Goal: Transaction & Acquisition: Book appointment/travel/reservation

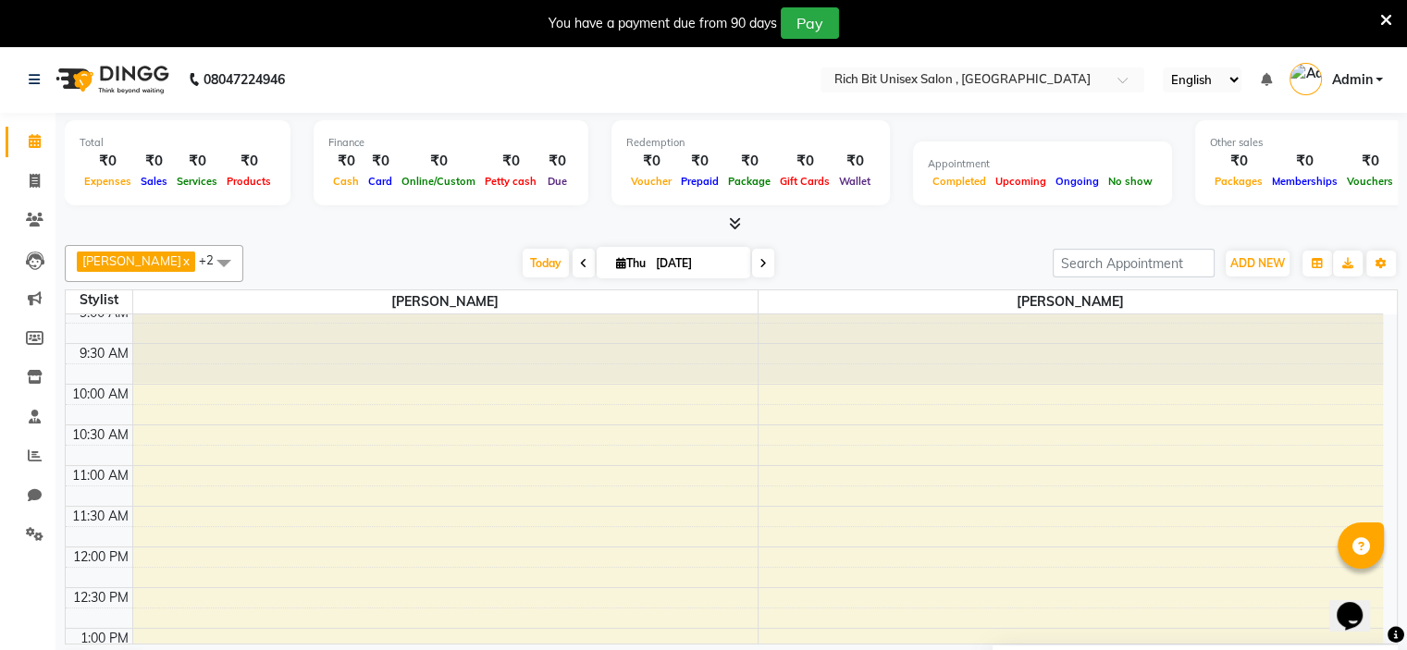
click at [759, 266] on icon at bounding box center [762, 263] width 7 height 11
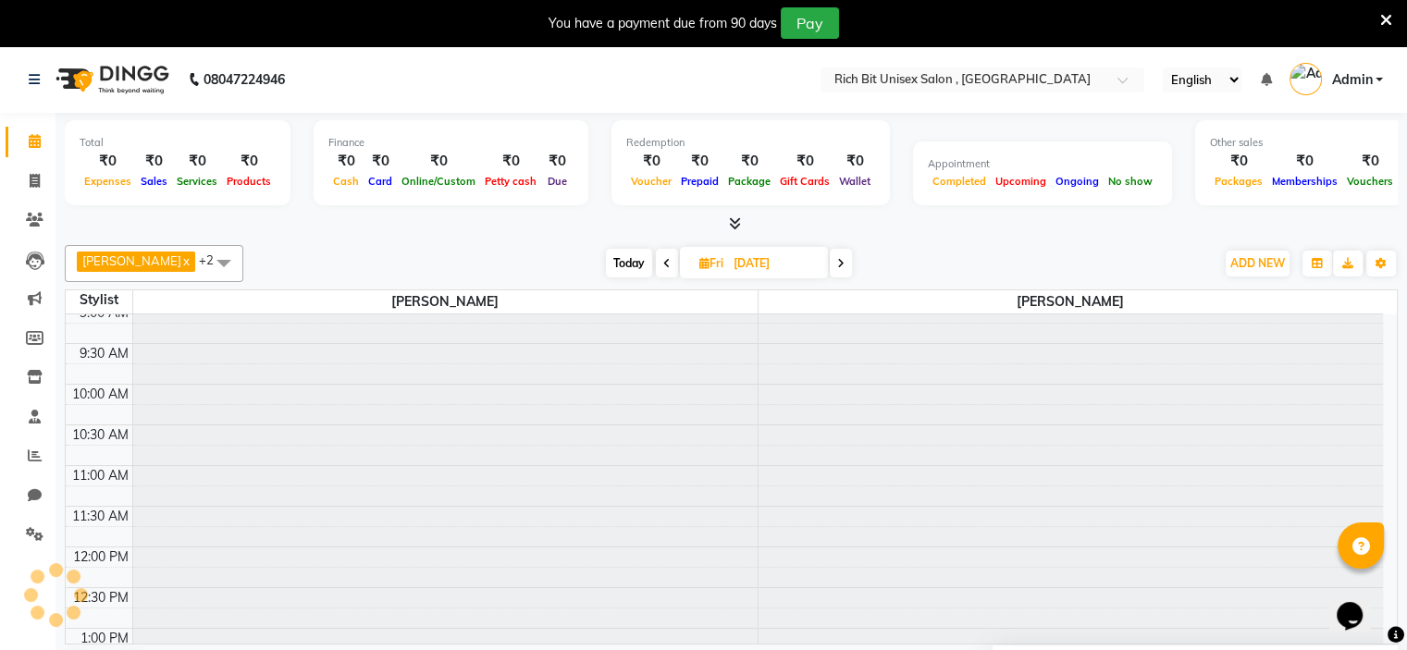
scroll to position [727, 0]
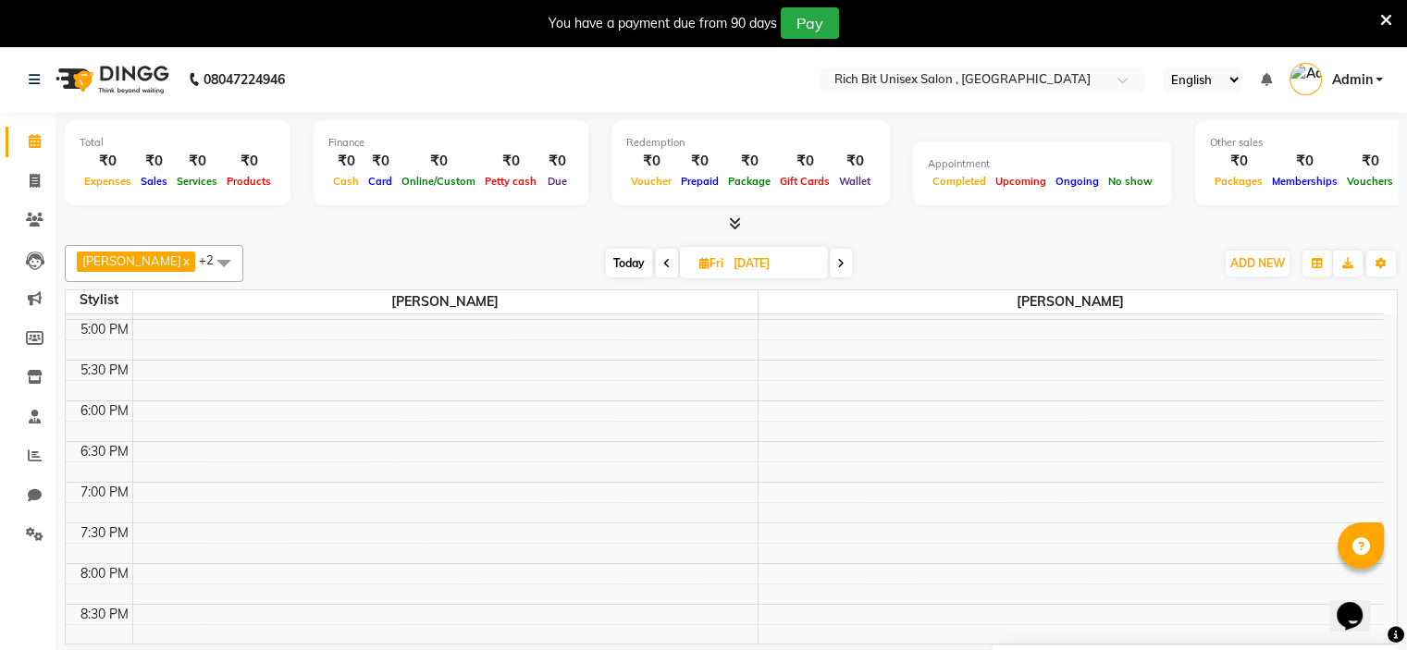
click at [832, 267] on span at bounding box center [841, 263] width 22 height 29
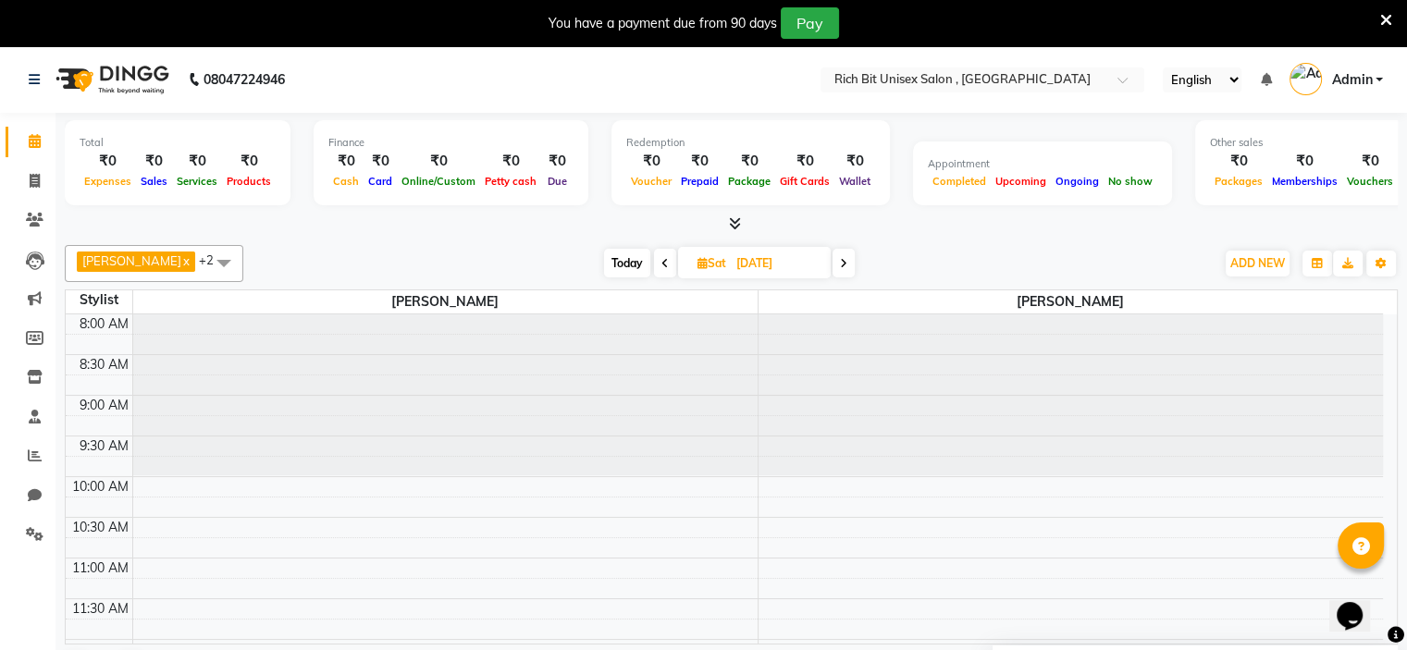
scroll to position [462, 0]
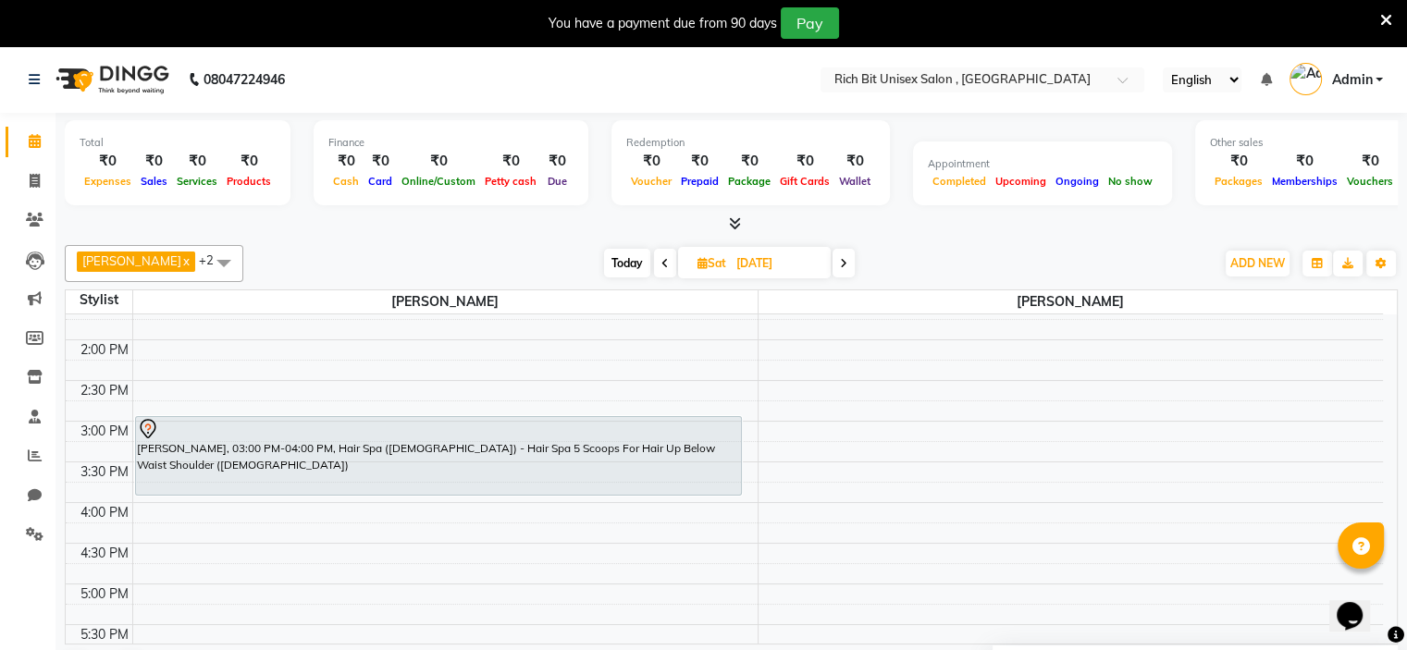
click at [661, 261] on icon at bounding box center [664, 263] width 7 height 11
type input "[DATE]"
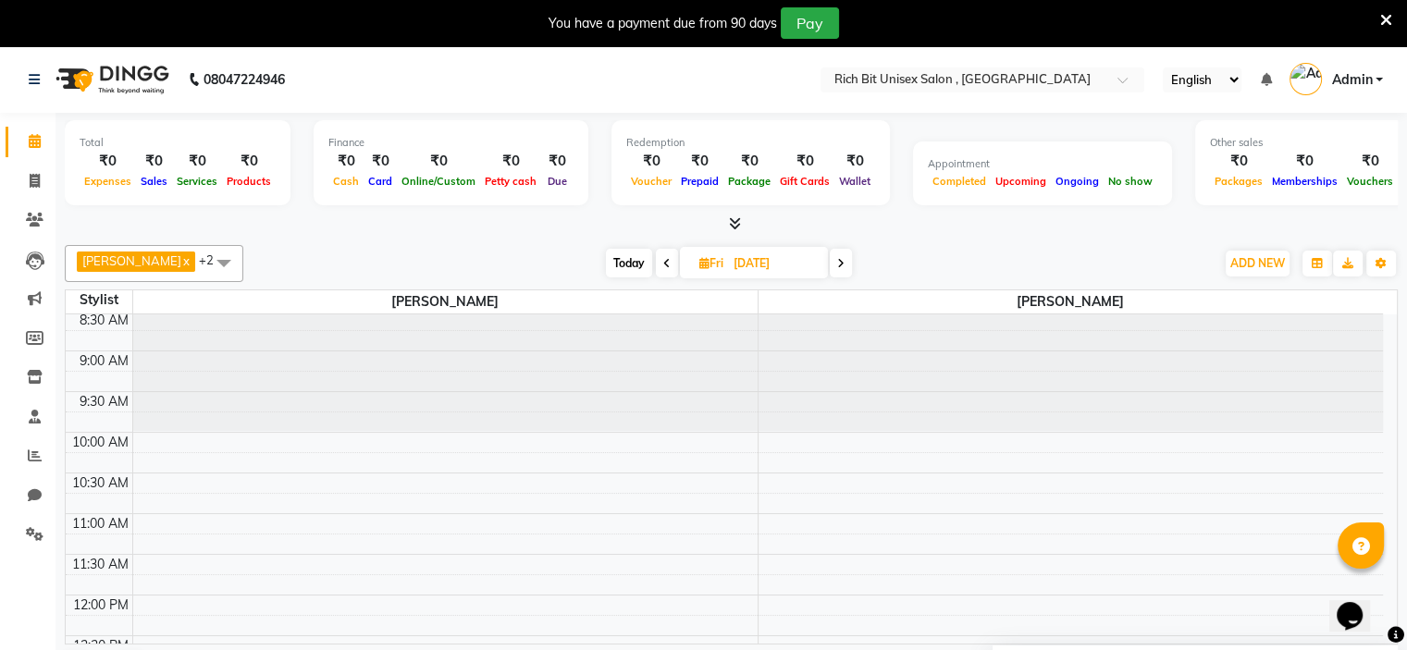
scroll to position [11, 0]
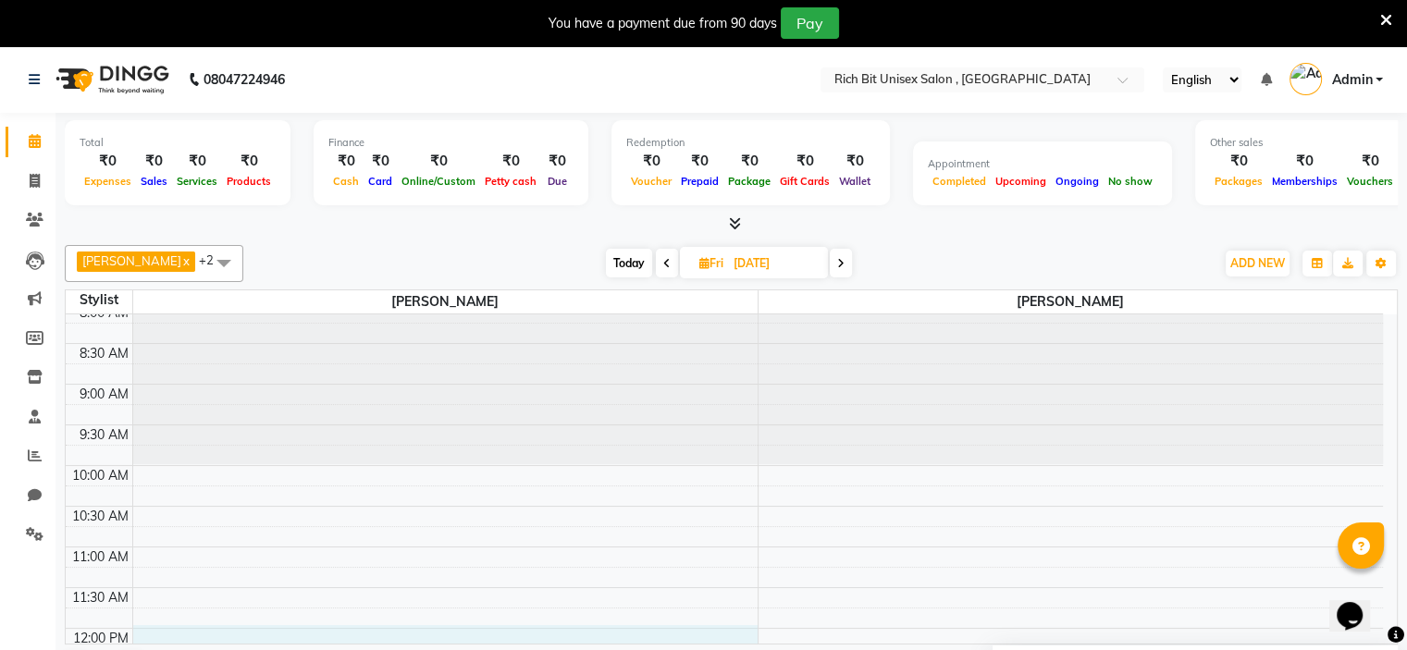
select select "70823"
select select "tentative"
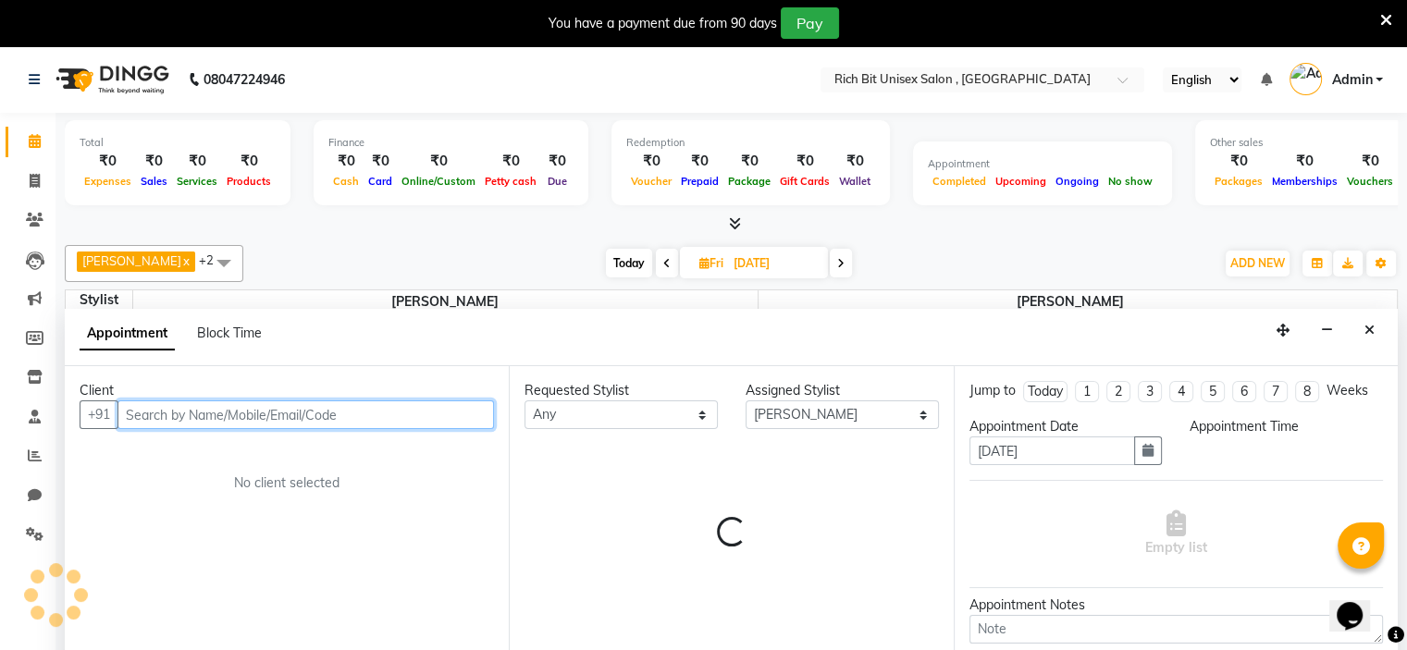
select select "720"
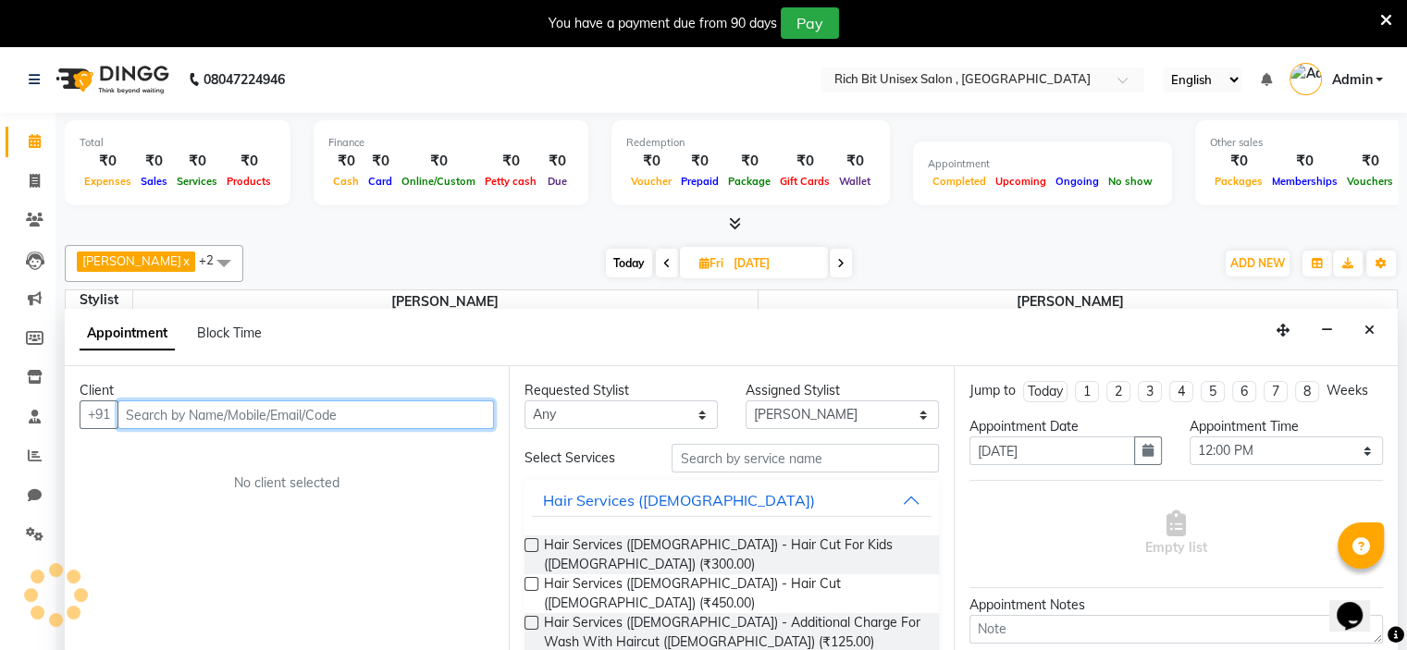
scroll to position [47, 0]
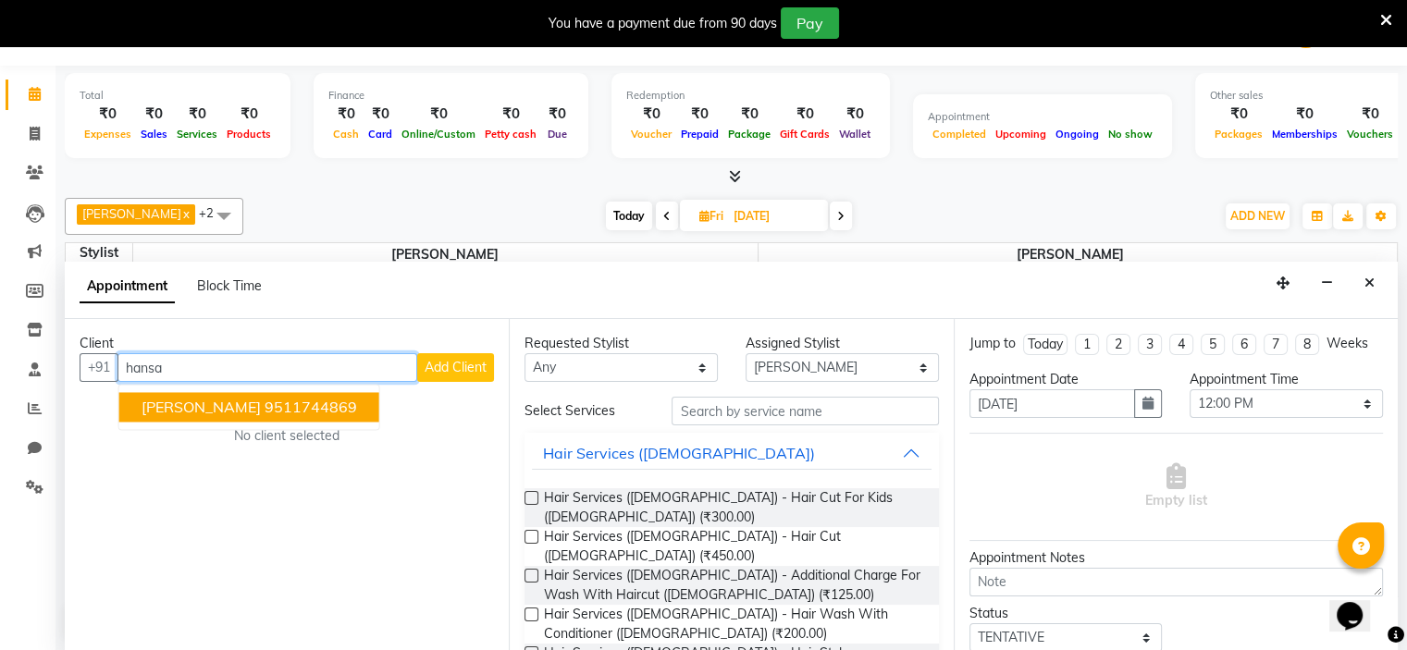
click at [304, 419] on button "[PERSON_NAME] 9511744869" at bounding box center [249, 407] width 260 height 30
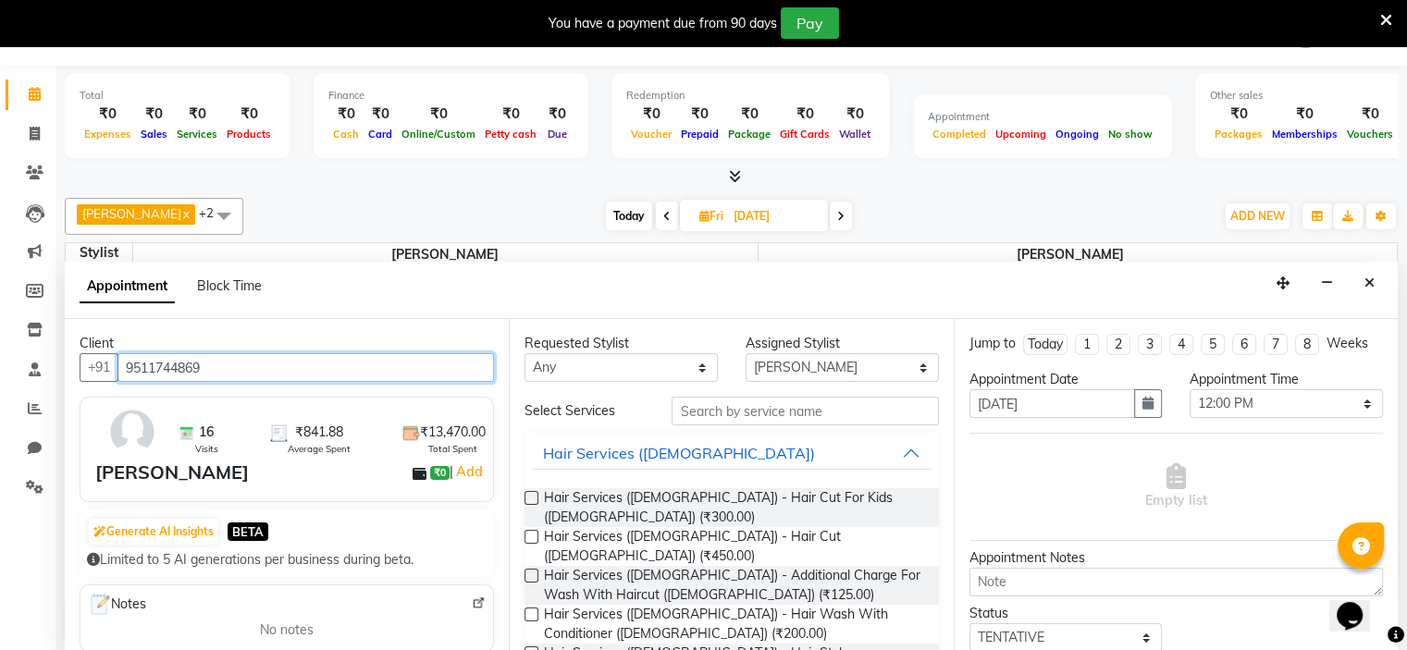
type input "9511744869"
click at [525, 530] on label at bounding box center [531, 537] width 14 height 14
click at [525, 533] on input "checkbox" at bounding box center [530, 539] width 12 height 12
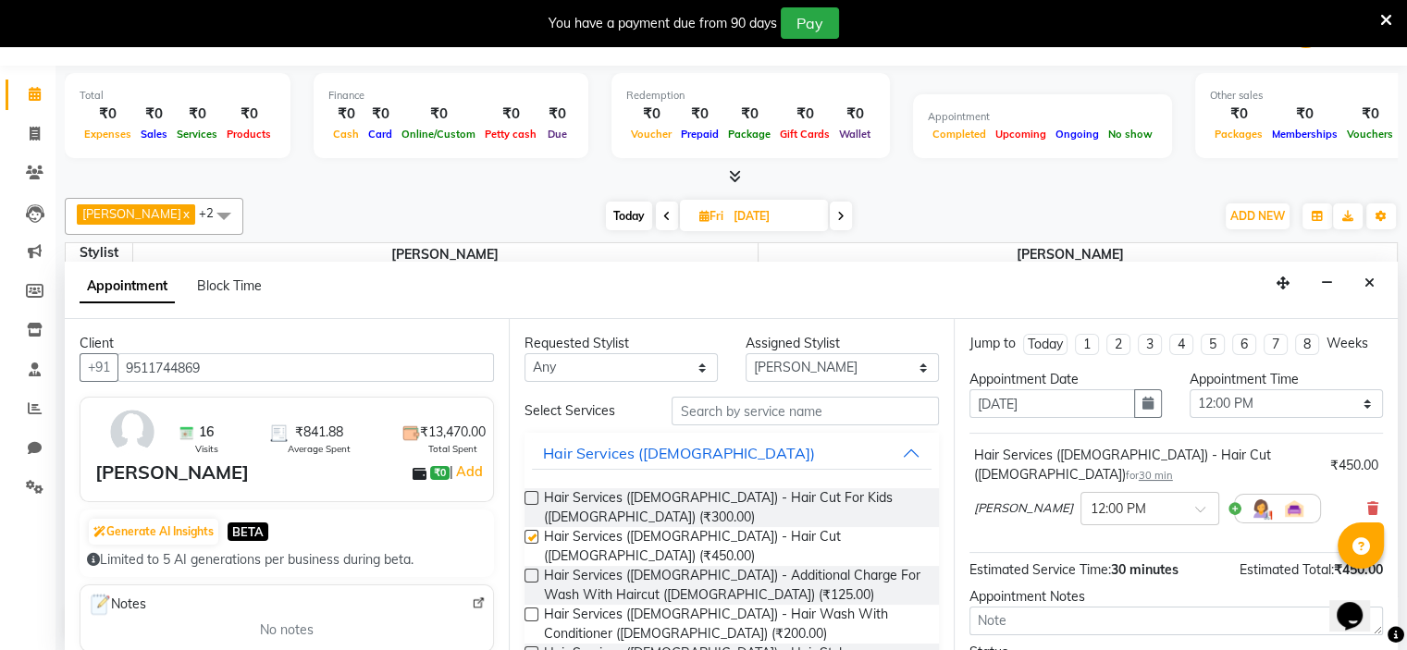
checkbox input "false"
click at [700, 414] on input "text" at bounding box center [805, 411] width 266 height 29
type input "m"
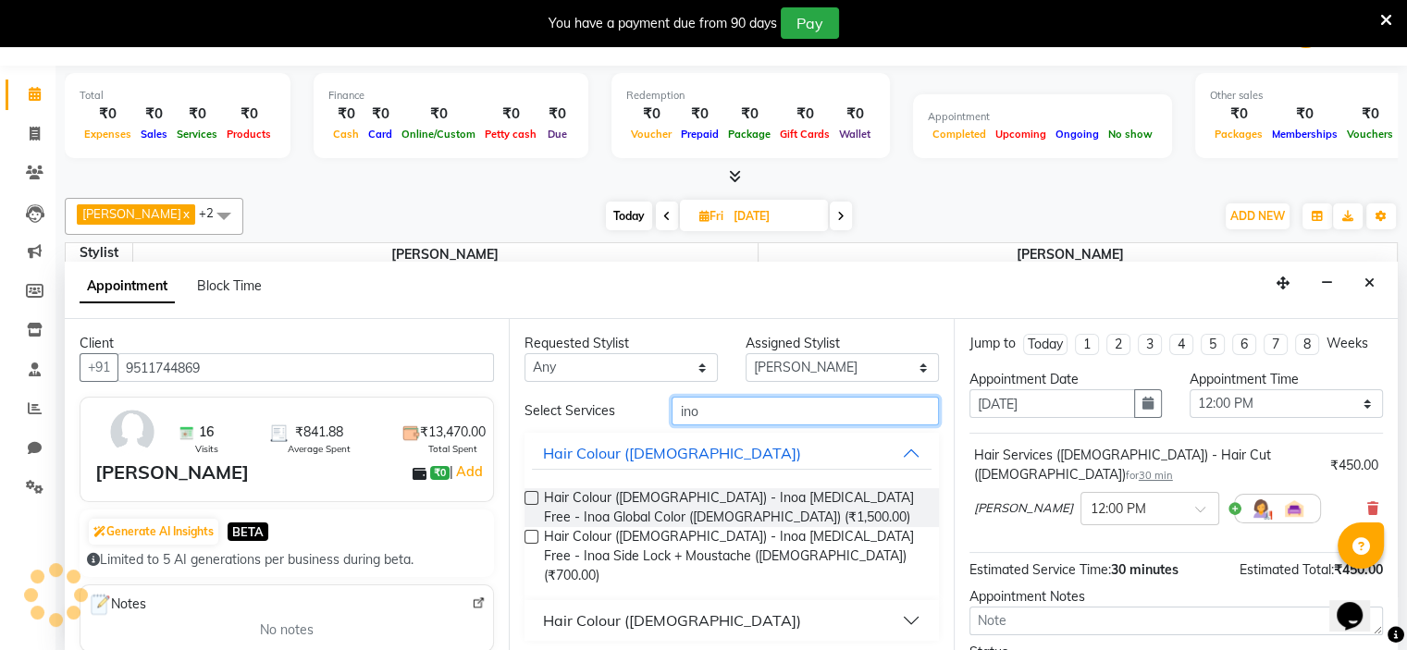
type input "ino"
click at [529, 499] on label at bounding box center [531, 498] width 14 height 14
click at [529, 499] on input "checkbox" at bounding box center [530, 500] width 12 height 12
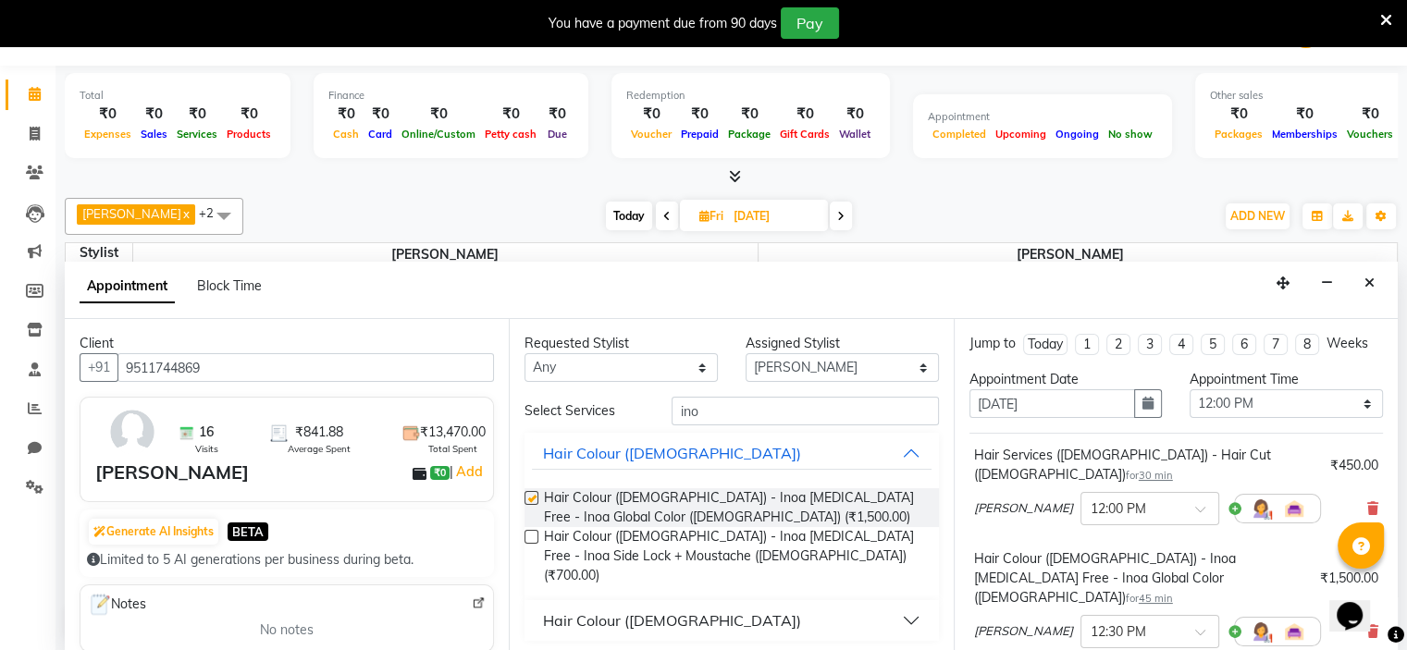
checkbox input "false"
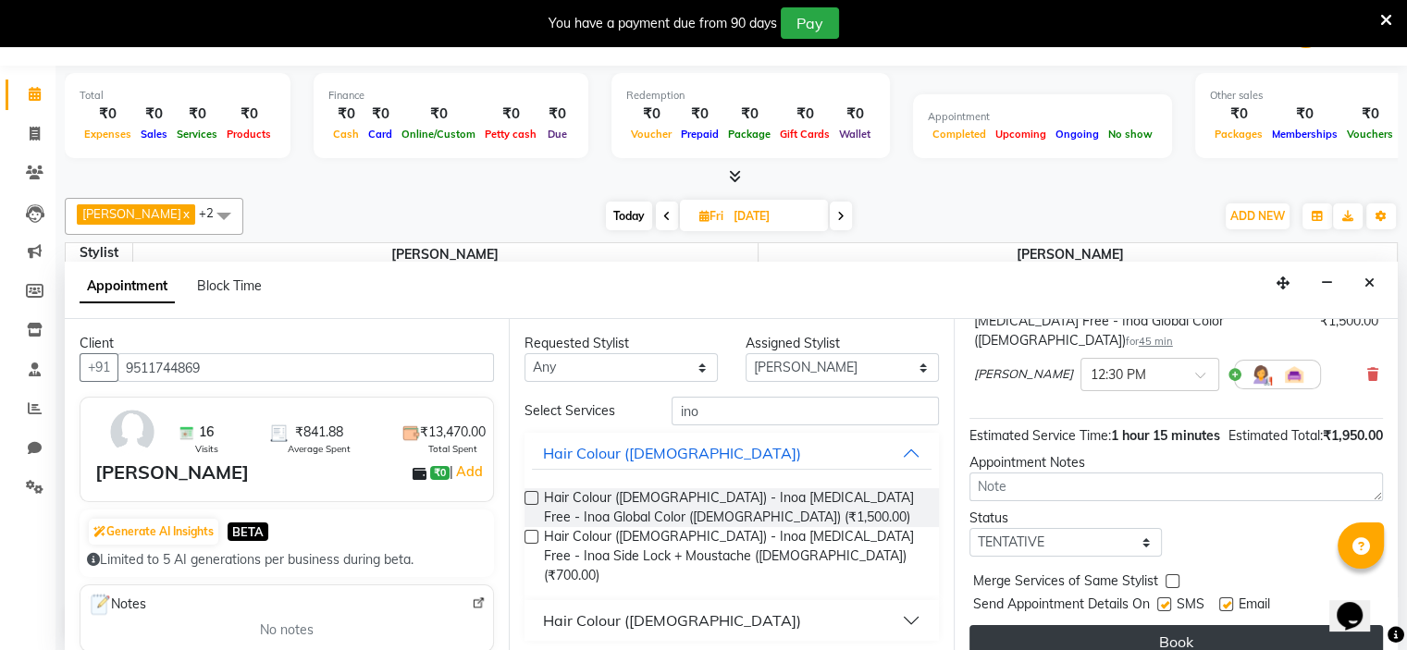
click at [1150, 625] on button "Book" at bounding box center [1175, 641] width 413 height 33
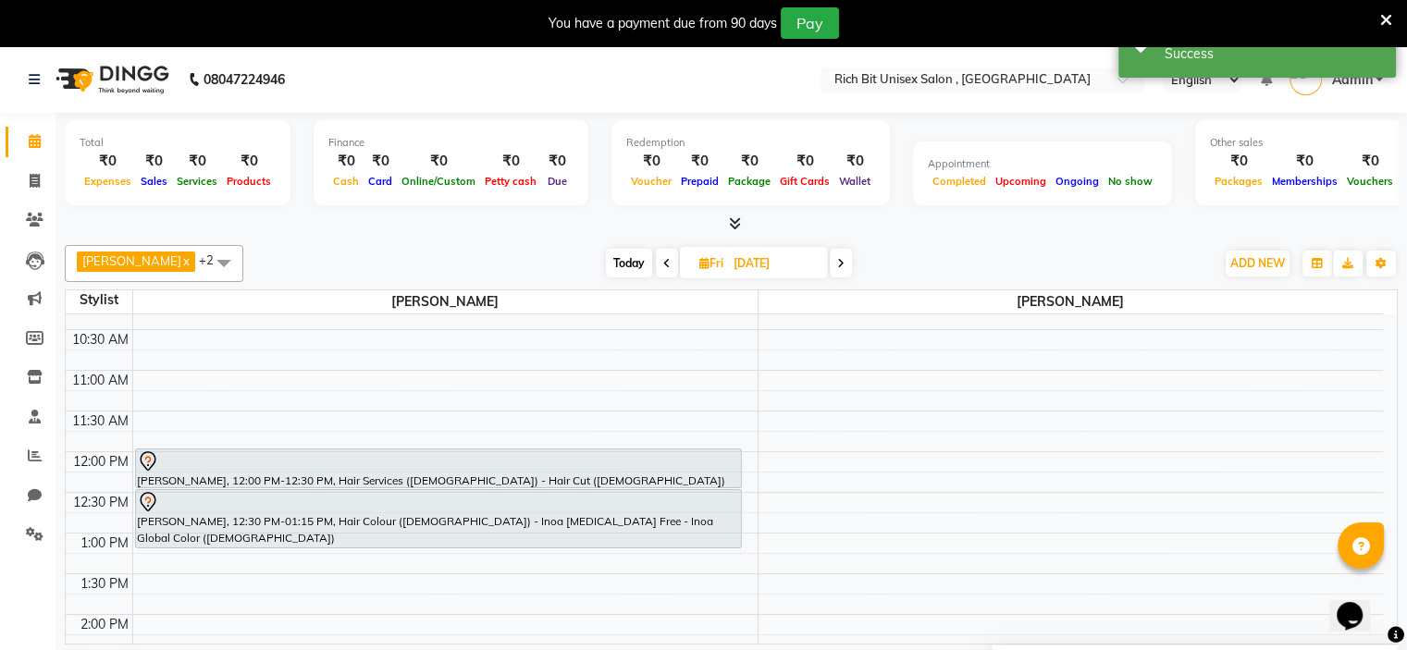
scroll to position [224, 0]
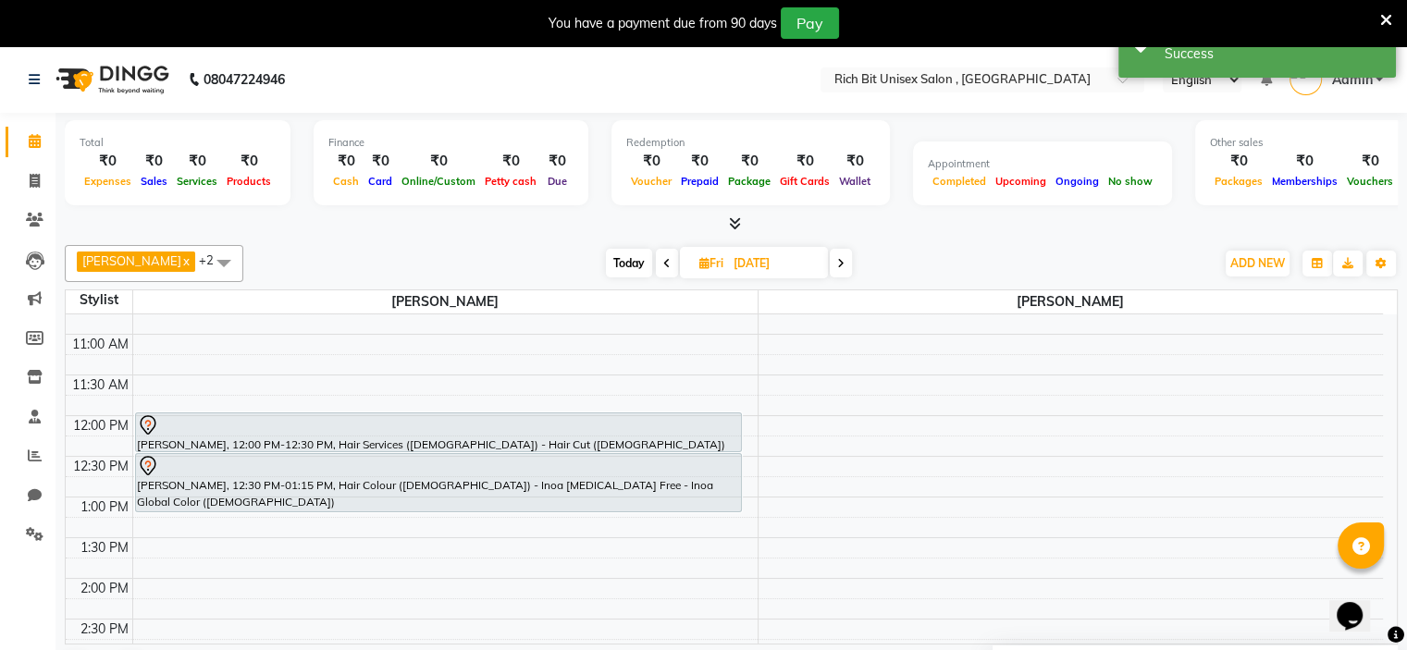
click at [619, 261] on span "Today" at bounding box center [629, 263] width 46 height 29
type input "[DATE]"
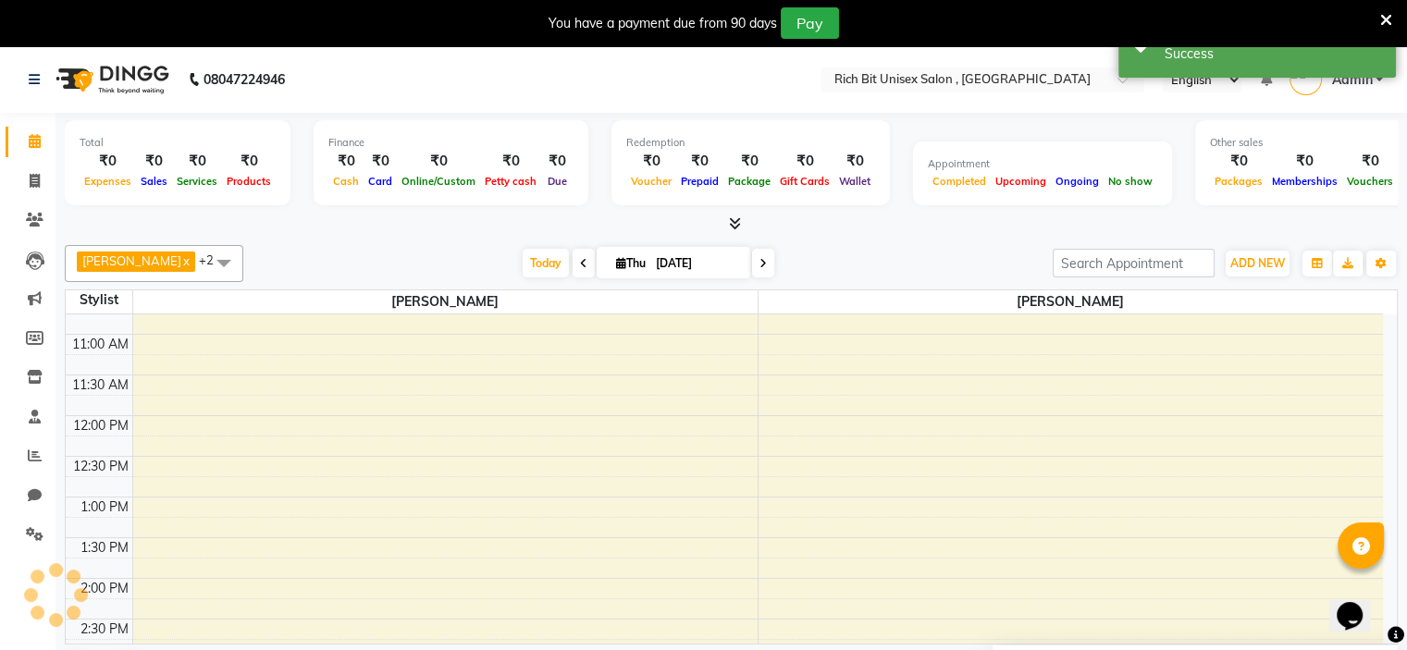
scroll to position [727, 0]
